Goal: Task Accomplishment & Management: Complete application form

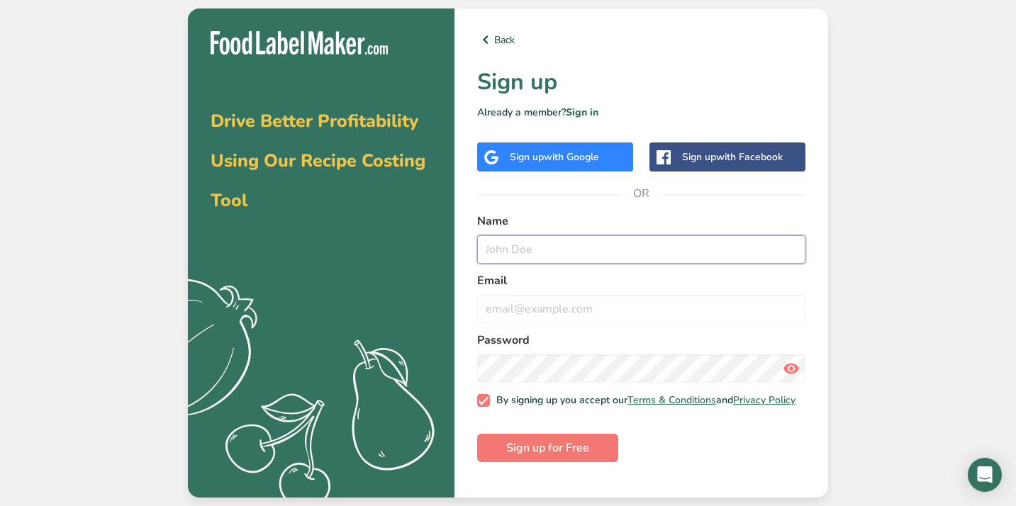
click at [567, 246] on input "text" at bounding box center [641, 249] width 328 height 28
click at [579, 253] on input "text" at bounding box center [641, 249] width 328 height 28
type input "a"
type input "[PERSON_NAME][DATE]"
click at [563, 297] on input "email" at bounding box center [641, 309] width 328 height 28
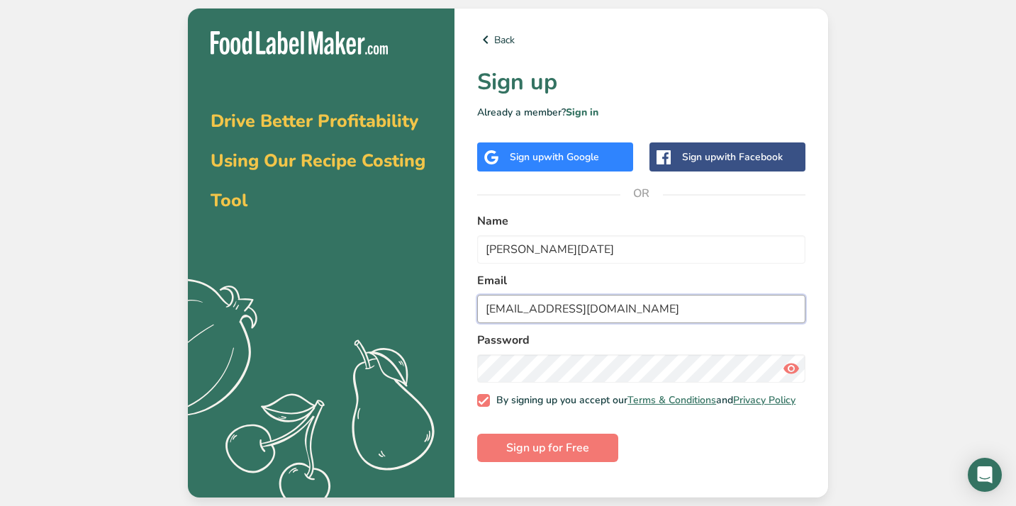
type input "[EMAIL_ADDRESS][DOMAIN_NAME]"
click at [795, 374] on icon at bounding box center [791, 369] width 17 height 26
click at [563, 447] on button "Sign up for Free" at bounding box center [547, 448] width 141 height 28
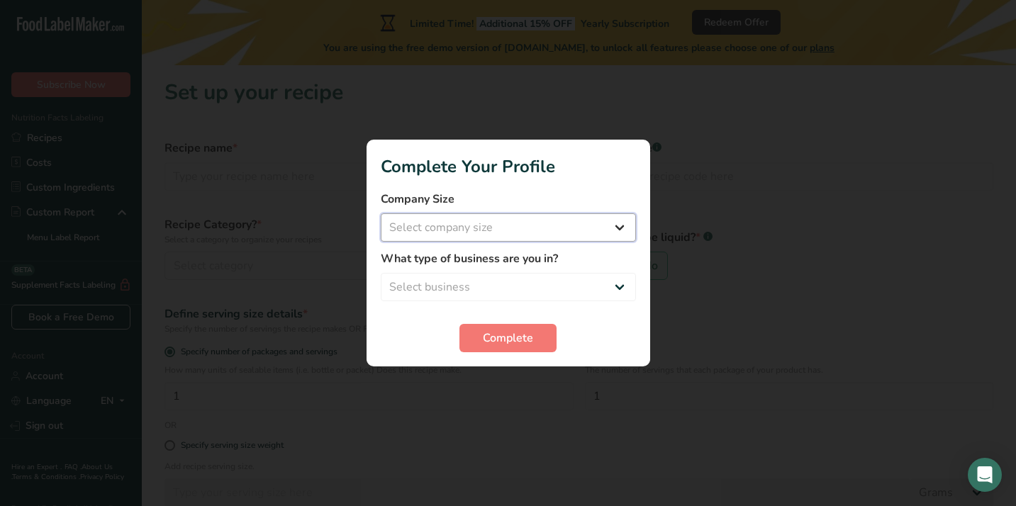
click at [537, 231] on select "Select company size Fewer than 10 Employees 10 to 50 Employees 51 to 500 Employ…" at bounding box center [508, 227] width 255 height 28
click at [558, 291] on select "Select business Packaged Food Manufacturer Restaurant & Cafe Bakery Meal Plans …" at bounding box center [508, 287] width 255 height 28
click at [525, 338] on span "Complete" at bounding box center [508, 338] width 50 height 17
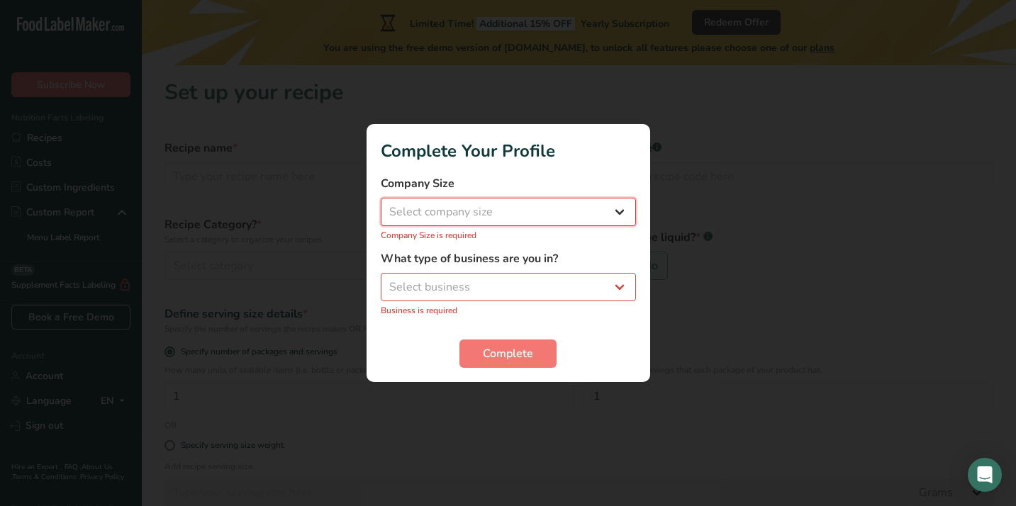
click at [513, 205] on select "Select company size Fewer than 10 Employees 10 to 50 Employees 51 to 500 Employ…" at bounding box center [508, 212] width 255 height 28
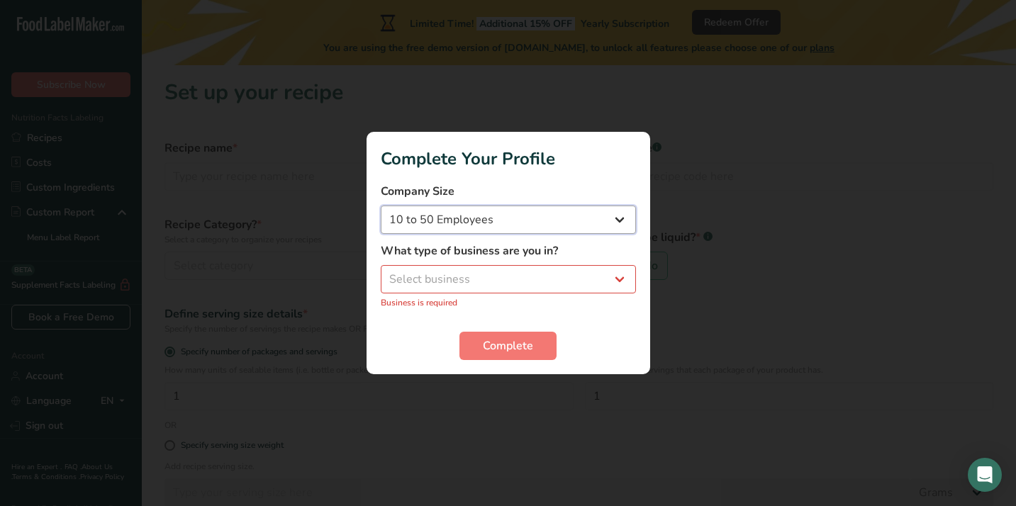
click at [525, 222] on select "Fewer than 10 Employees 10 to 50 Employees 51 to 500 Employees Over 500 Employe…" at bounding box center [508, 220] width 255 height 28
select select "1"
click at [526, 284] on select "Select business Packaged Food Manufacturer Restaurant & Cafe Bakery Meal Plans …" at bounding box center [508, 279] width 255 height 28
select select "2"
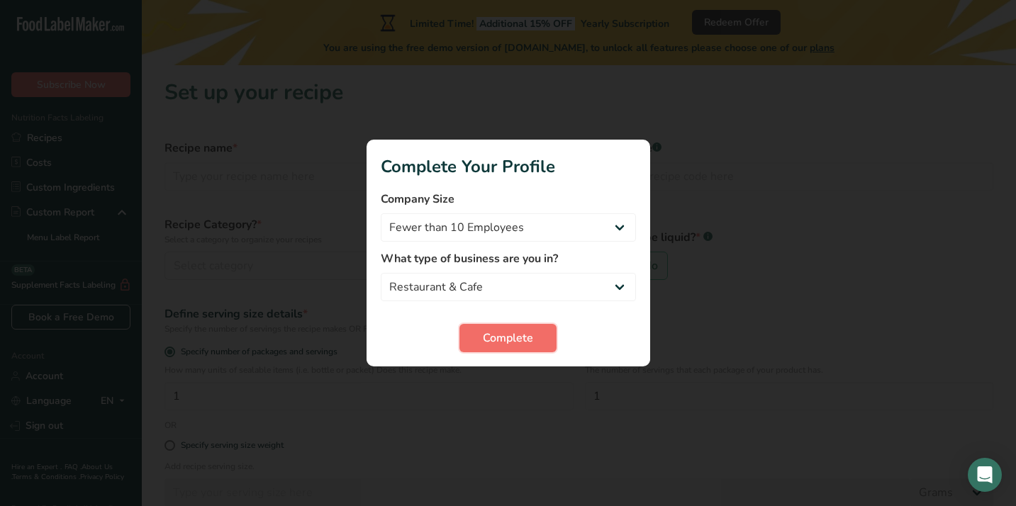
click at [546, 352] on button "Complete" at bounding box center [508, 338] width 97 height 28
click at [541, 340] on div "Complete" at bounding box center [508, 338] width 255 height 28
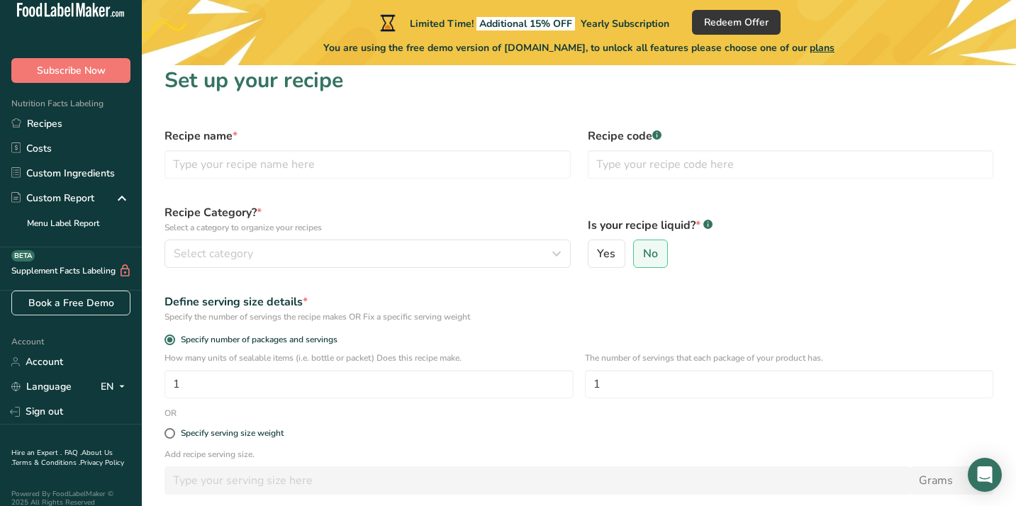
scroll to position [140, 0]
